Goal: Transaction & Acquisition: Purchase product/service

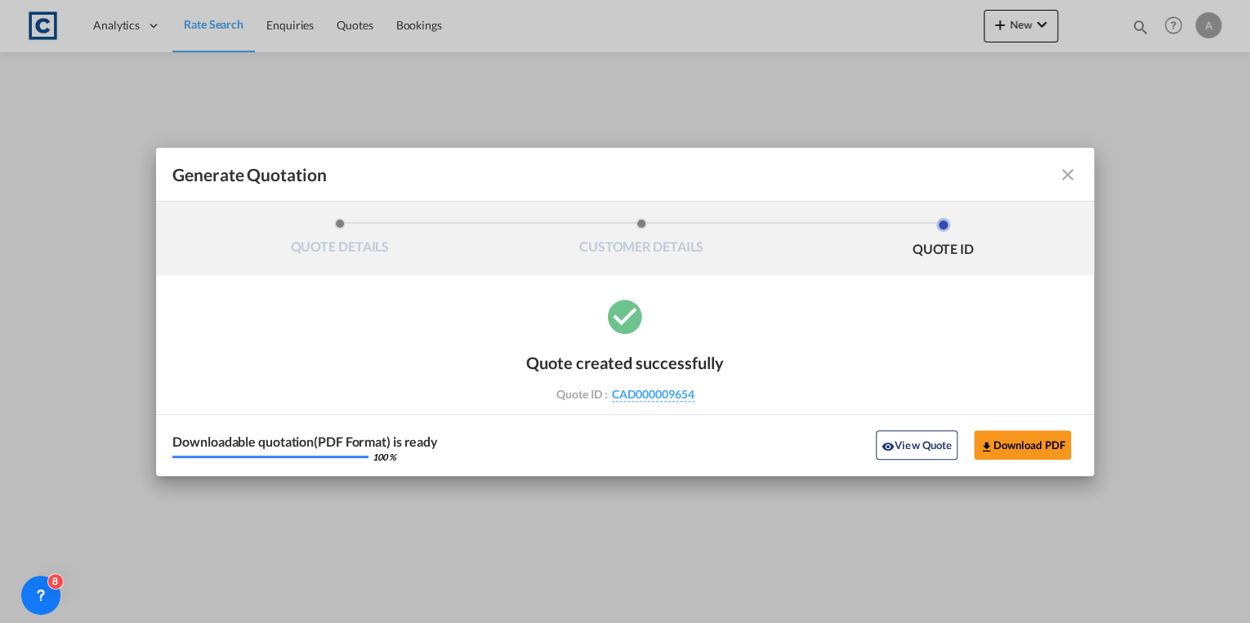
click at [1063, 180] on md-icon "icon-close fg-AAA8AD cursor m-0" at bounding box center [1068, 175] width 20 height 20
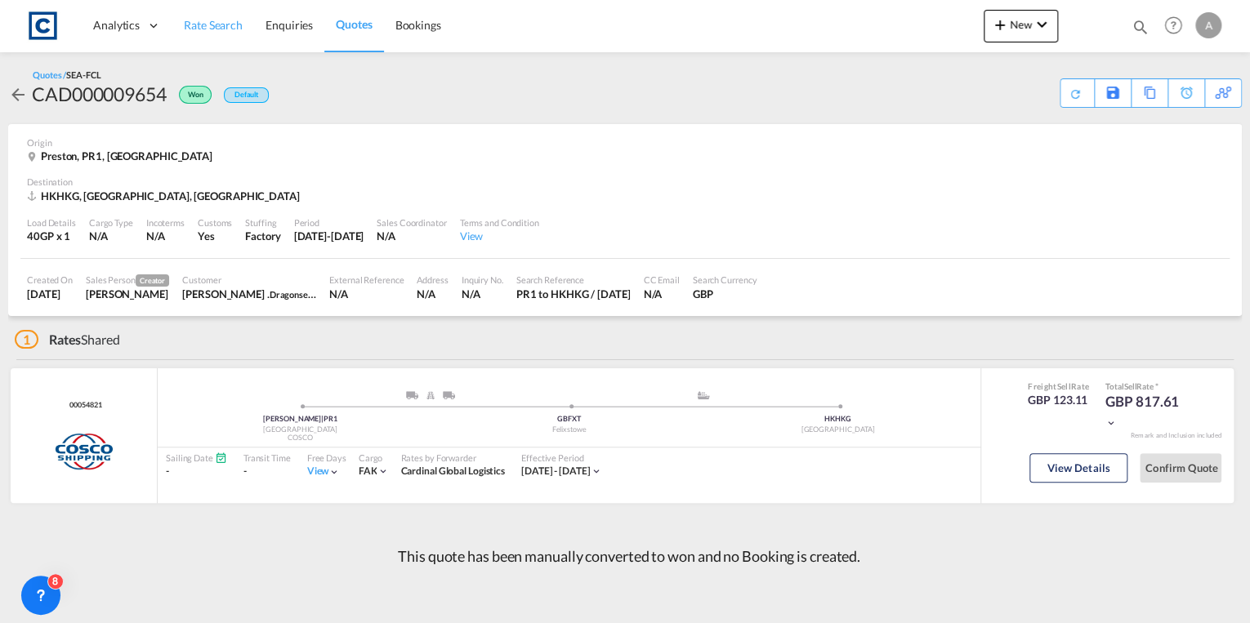
click at [207, 29] on span "Rate Search" at bounding box center [213, 25] width 59 height 14
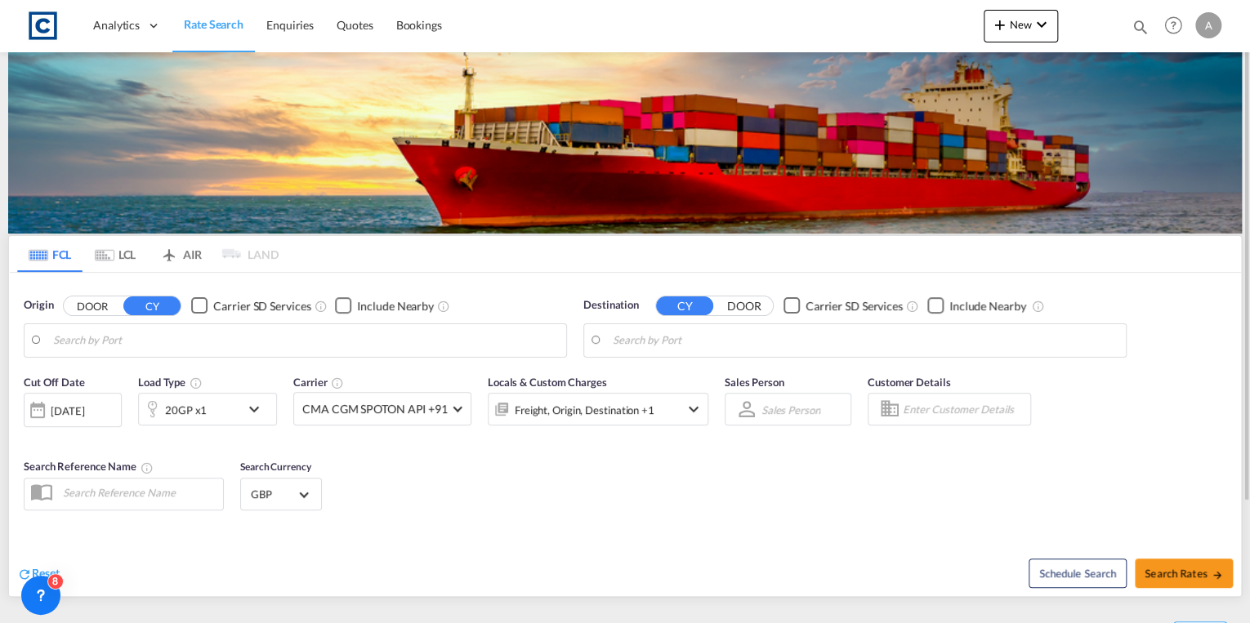
type input "GB-PR1, [GEOGRAPHIC_DATA]"
type input "[GEOGRAPHIC_DATA], HKHKG"
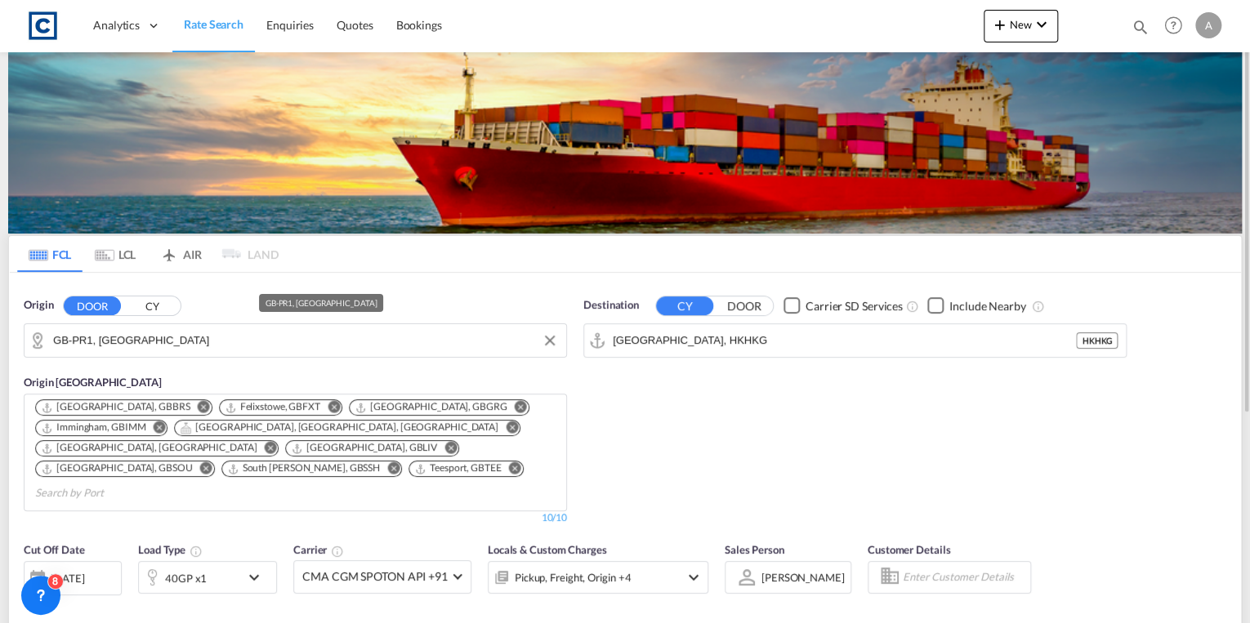
click at [145, 340] on input "GB-PR1, [GEOGRAPHIC_DATA]" at bounding box center [305, 340] width 505 height 25
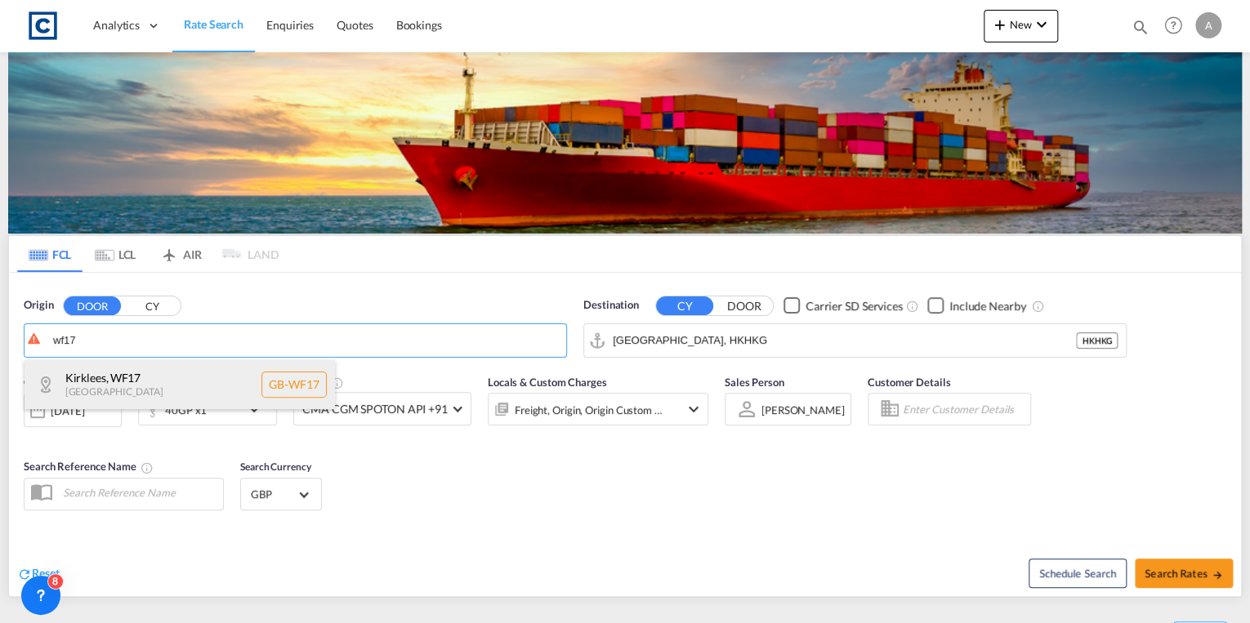
click at [170, 373] on div "Kirklees , WF17 [GEOGRAPHIC_DATA] [GEOGRAPHIC_DATA]-WF17" at bounding box center [180, 384] width 310 height 49
type input "GB-WF17, Kirklees"
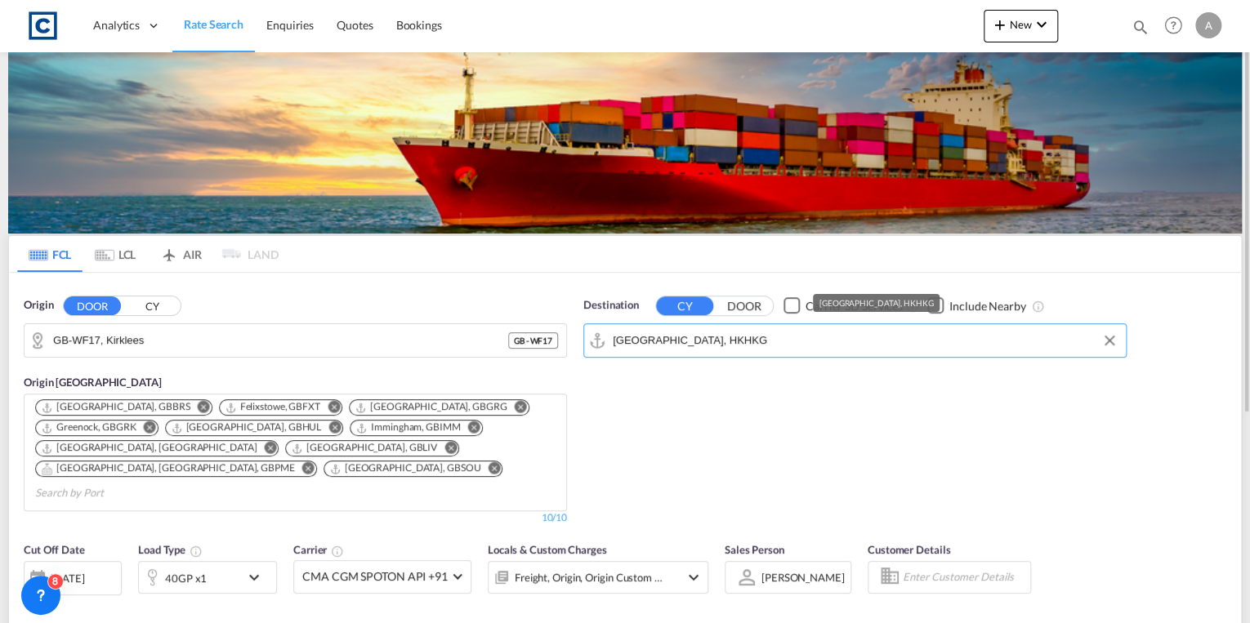
click at [726, 338] on input "[GEOGRAPHIC_DATA], HKHKG" at bounding box center [865, 340] width 505 height 25
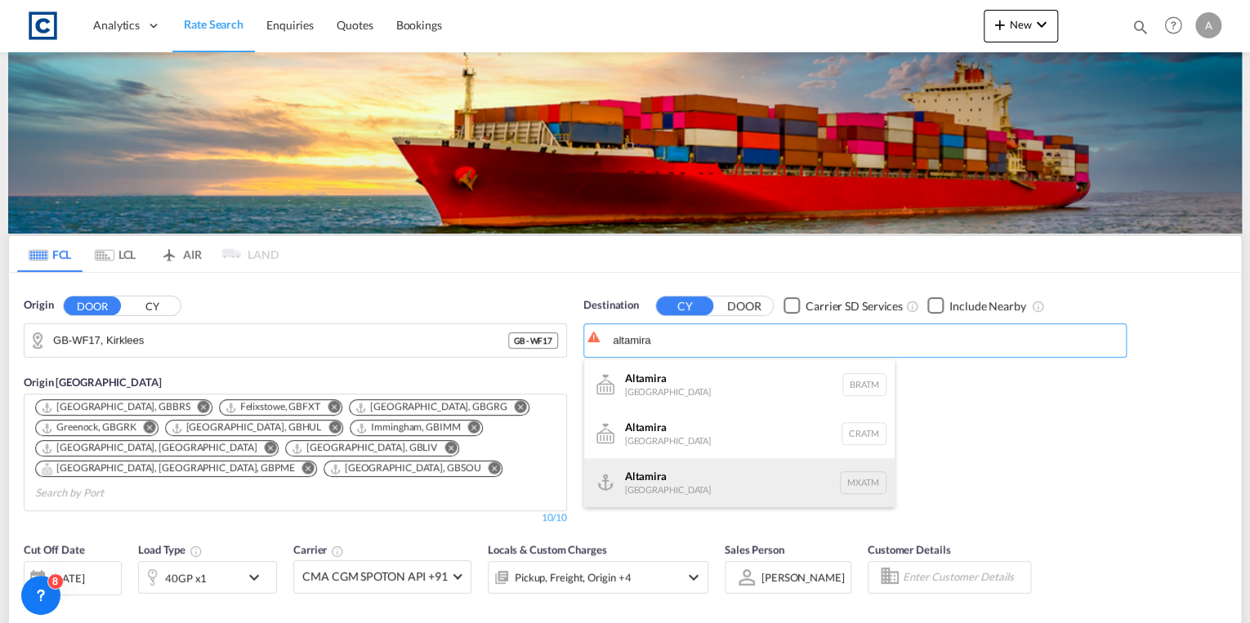
click at [702, 470] on div "Altamira [GEOGRAPHIC_DATA] MXATM" at bounding box center [739, 482] width 310 height 49
type input "Altamira, MXATM"
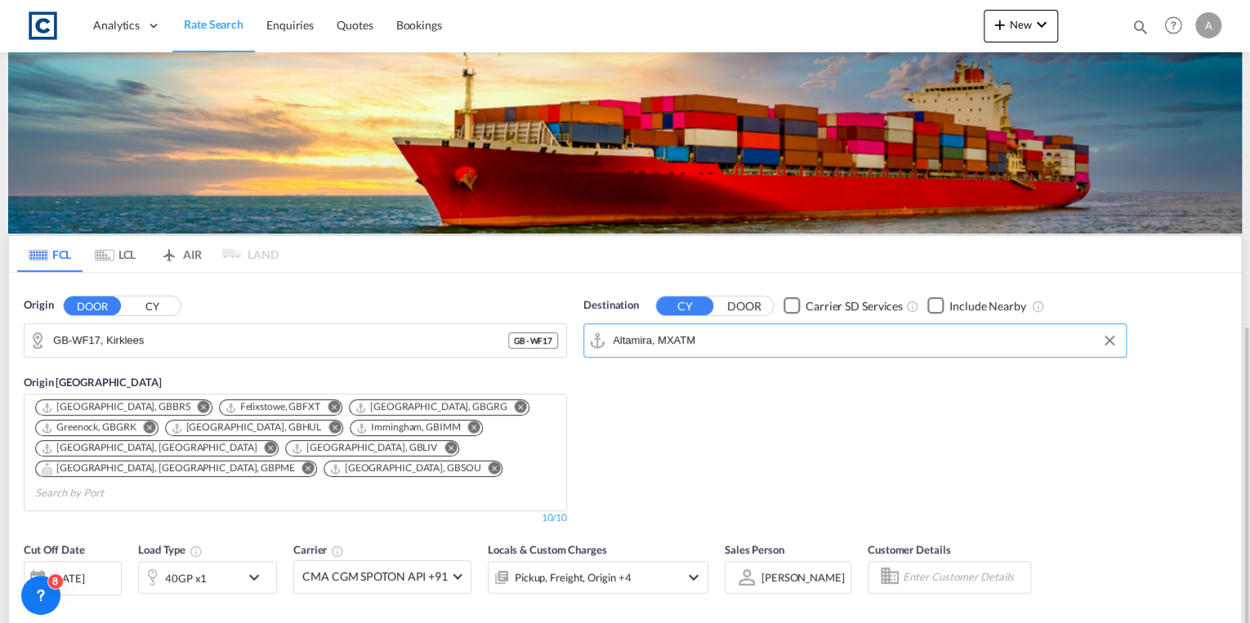
scroll to position [196, 0]
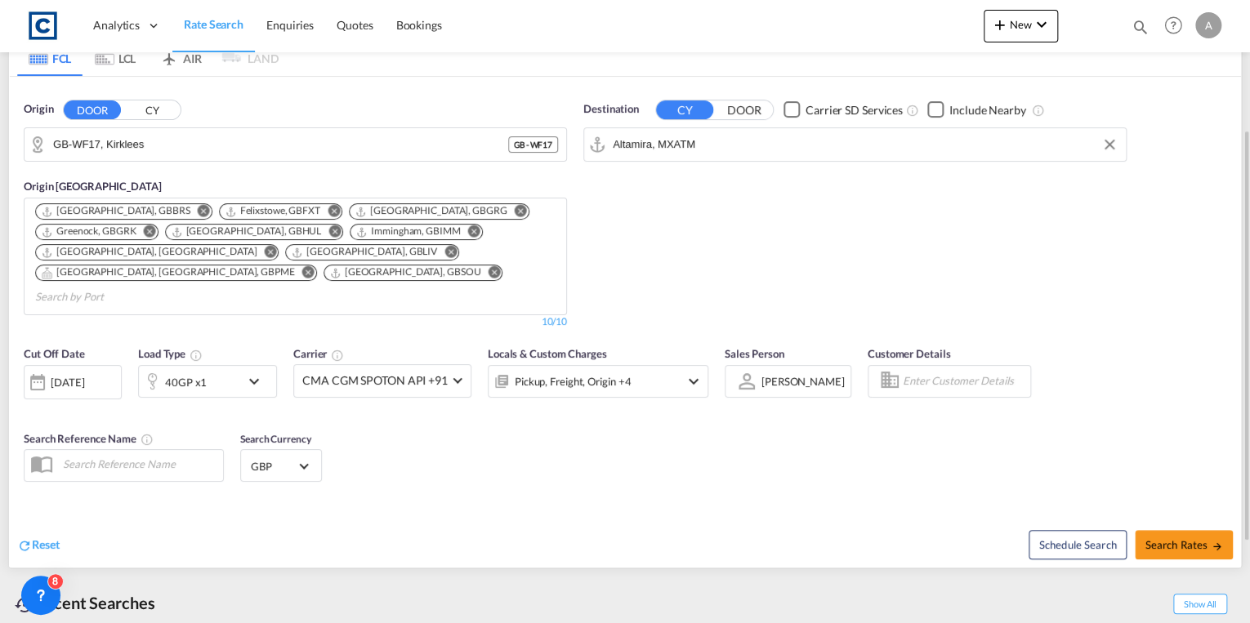
click at [243, 365] on div "40GP x1" at bounding box center [207, 381] width 139 height 33
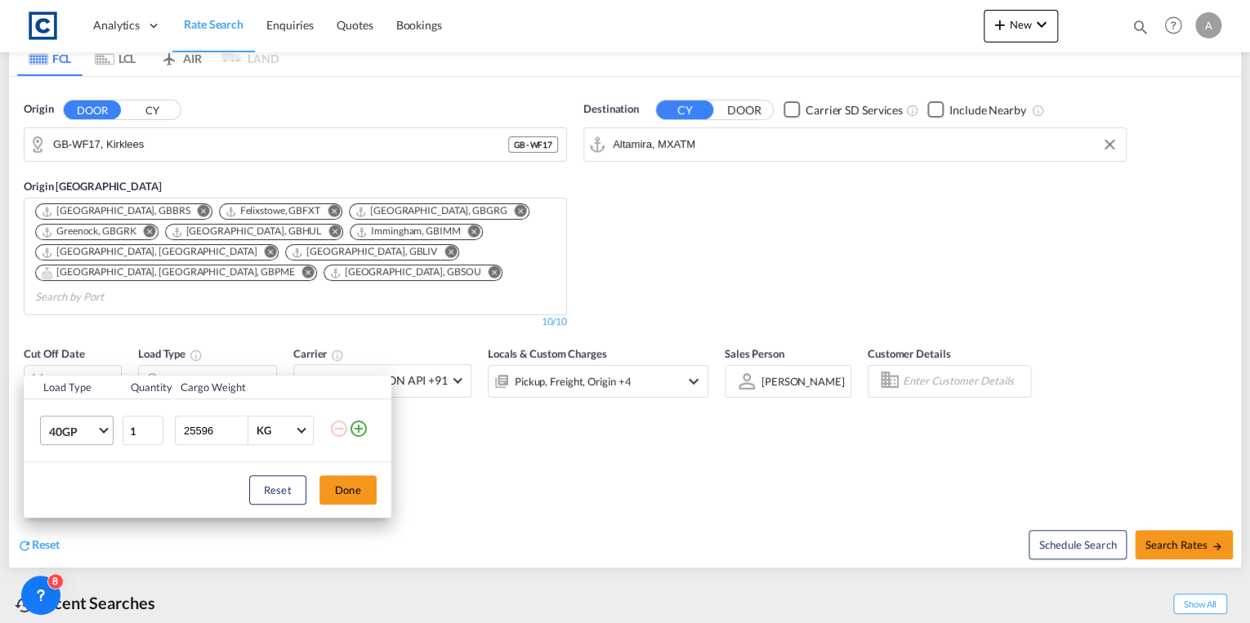
click at [96, 435] on span "40GP" at bounding box center [72, 432] width 47 height 16
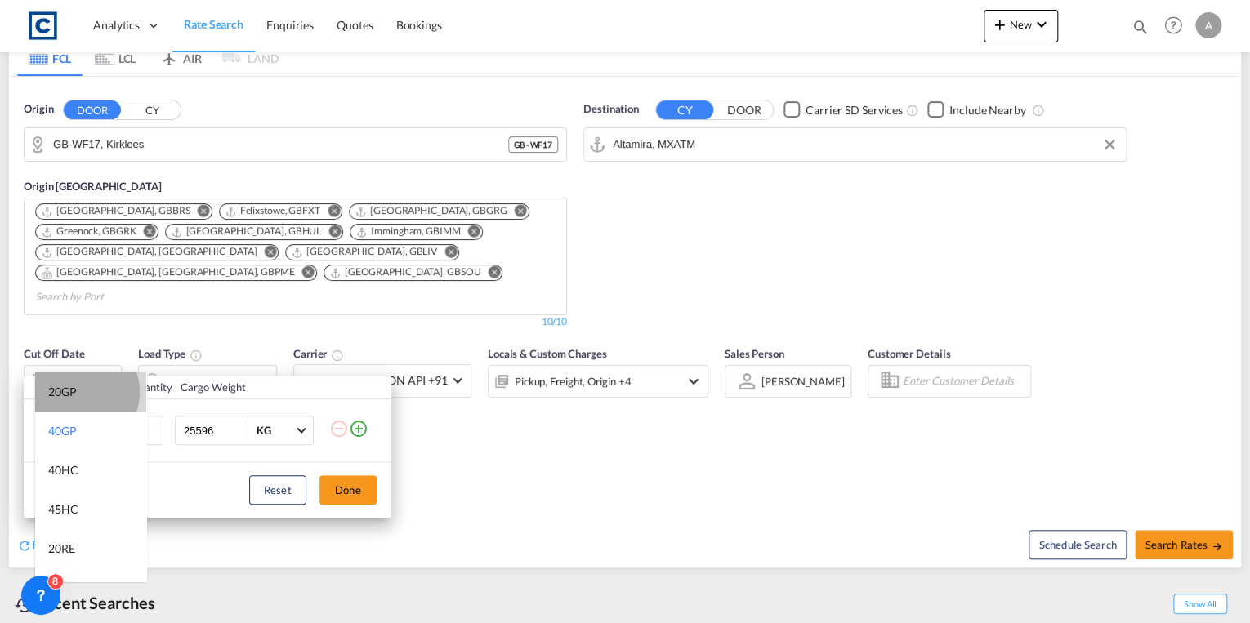
click at [78, 392] on md-option "20GP" at bounding box center [90, 391] width 111 height 39
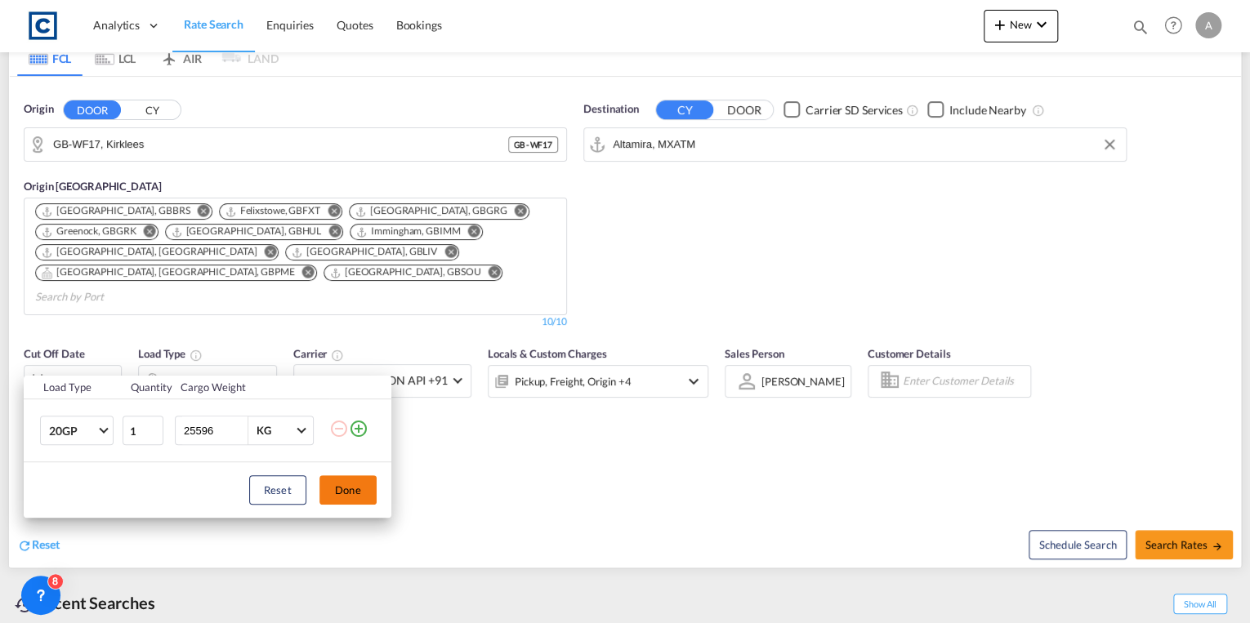
click at [346, 486] on button "Done" at bounding box center [347, 489] width 57 height 29
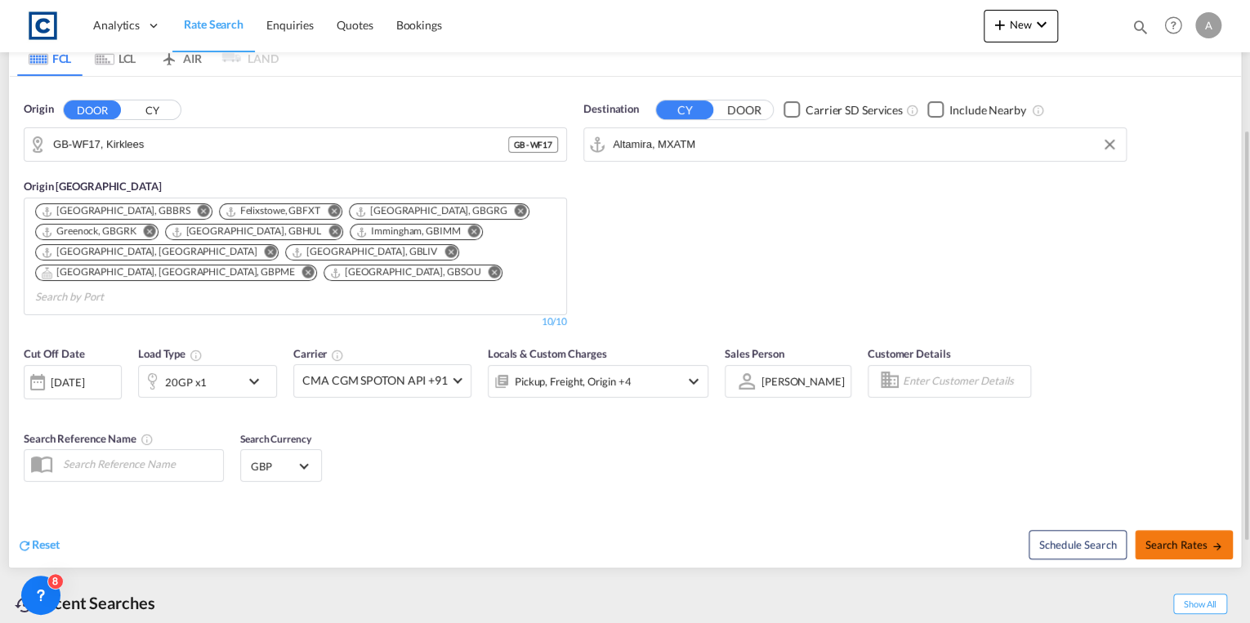
click at [1176, 530] on button "Search Rates" at bounding box center [1184, 544] width 98 height 29
type input "WF17 to MXATM / [DATE]"
